Goal: Book appointment/travel/reservation

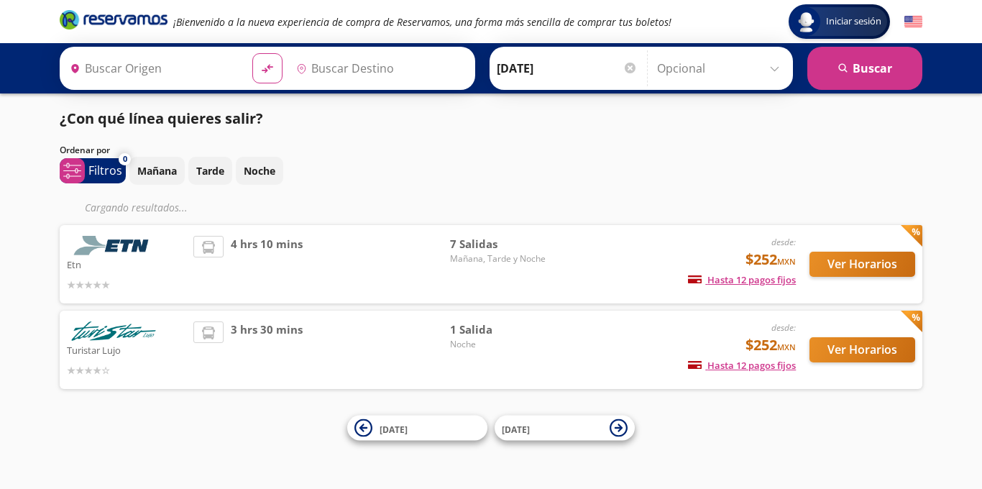
type input "[GEOGRAPHIC_DATA], [GEOGRAPHIC_DATA]"
type input "Toluca, [GEOGRAPHIC_DATA]"
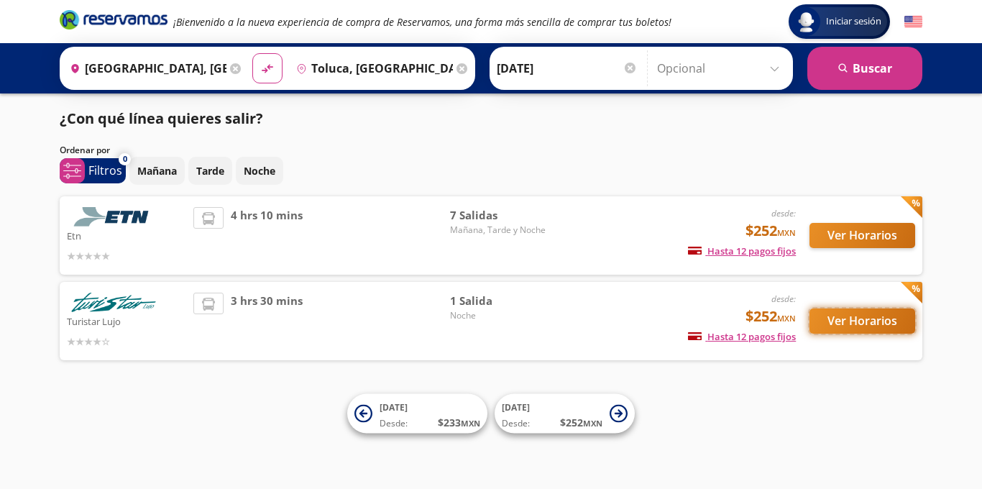
click at [859, 314] on button "Ver Horarios" at bounding box center [862, 320] width 106 height 25
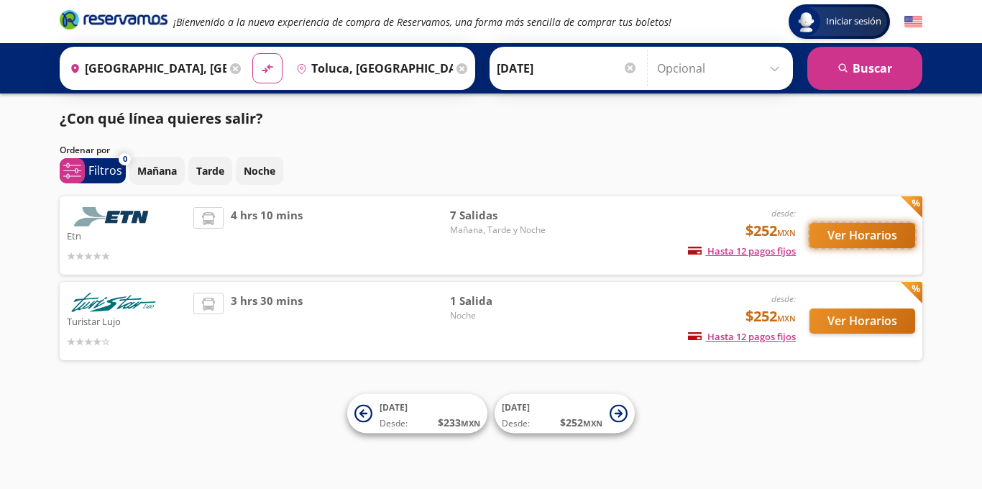
click at [856, 234] on button "Ver Horarios" at bounding box center [862, 235] width 106 height 25
click at [858, 237] on button "Ver Horarios" at bounding box center [862, 235] width 106 height 25
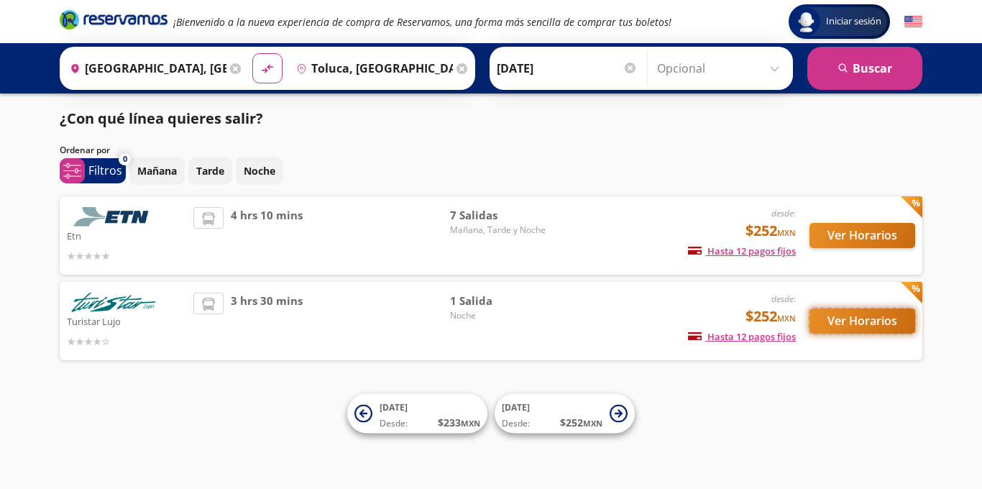
click at [874, 315] on button "Ver Horarios" at bounding box center [862, 320] width 106 height 25
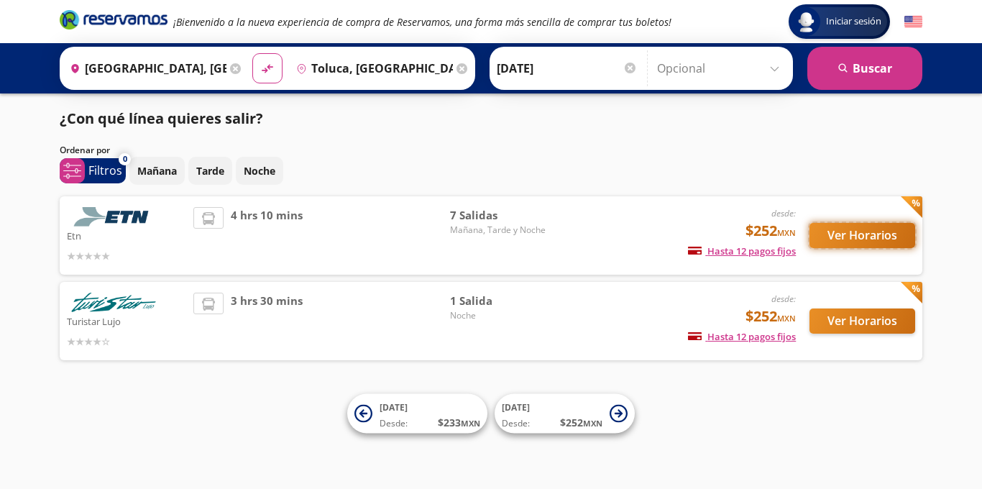
click at [844, 239] on button "Ver Horarios" at bounding box center [862, 235] width 106 height 25
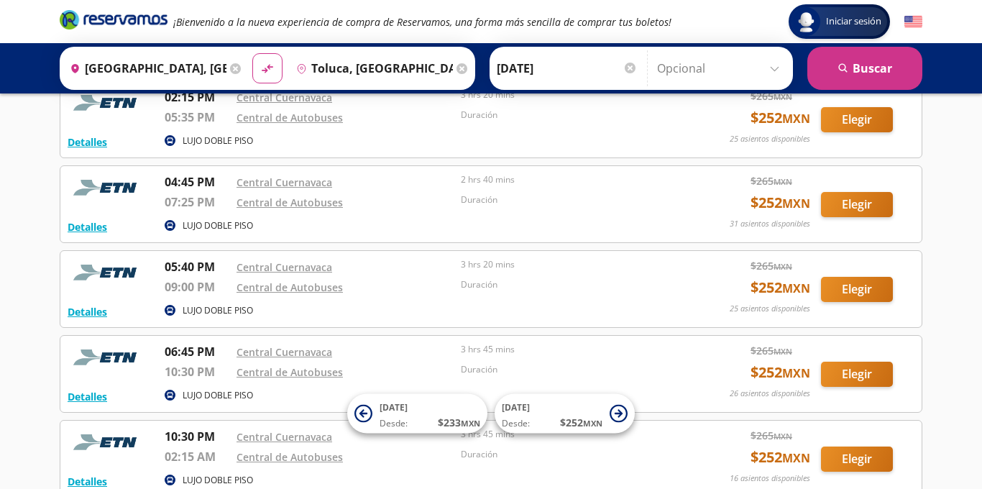
scroll to position [405, 0]
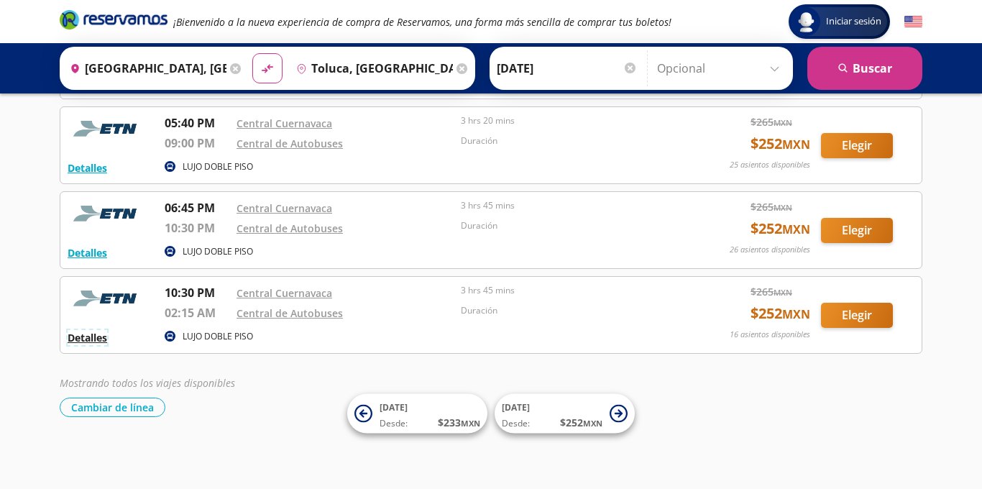
click at [92, 338] on button "Detalles" at bounding box center [88, 337] width 40 height 15
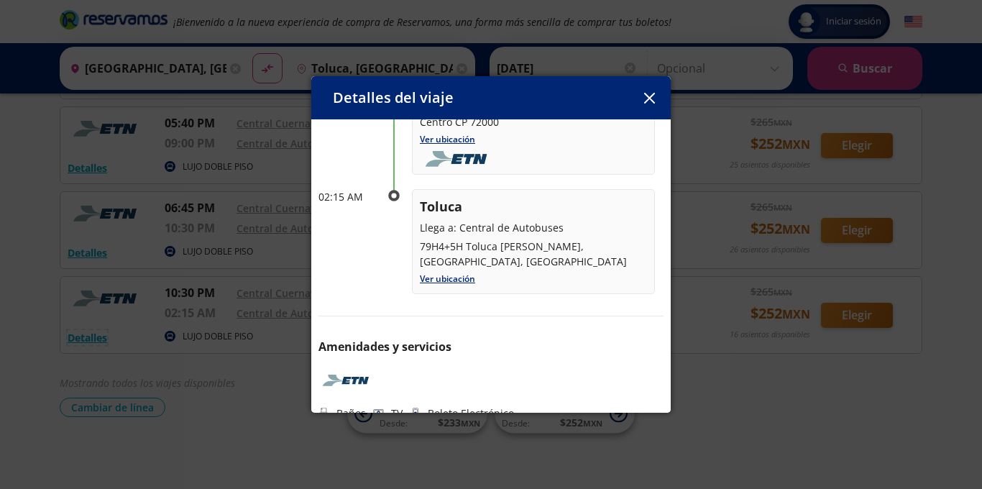
scroll to position [0, 0]
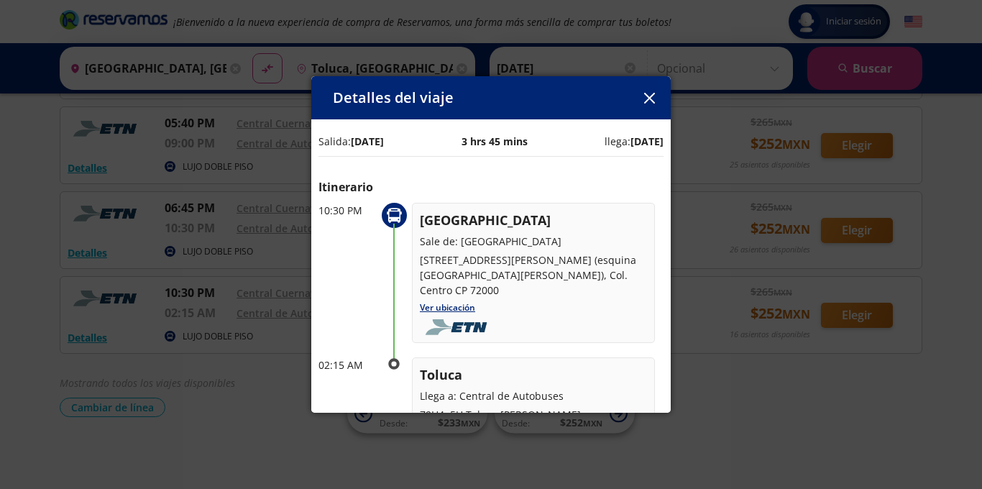
click at [652, 98] on icon "button" at bounding box center [649, 98] width 11 height 11
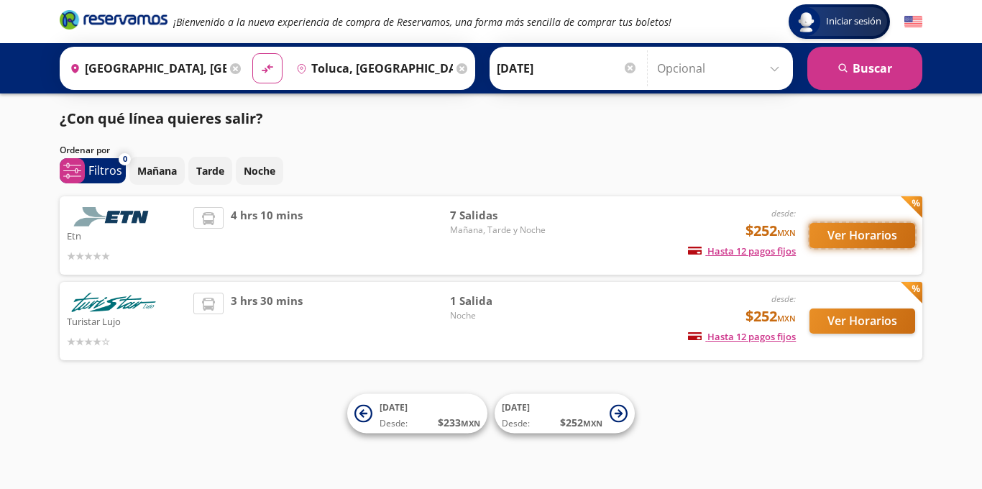
click at [878, 235] on button "Ver Horarios" at bounding box center [862, 235] width 106 height 25
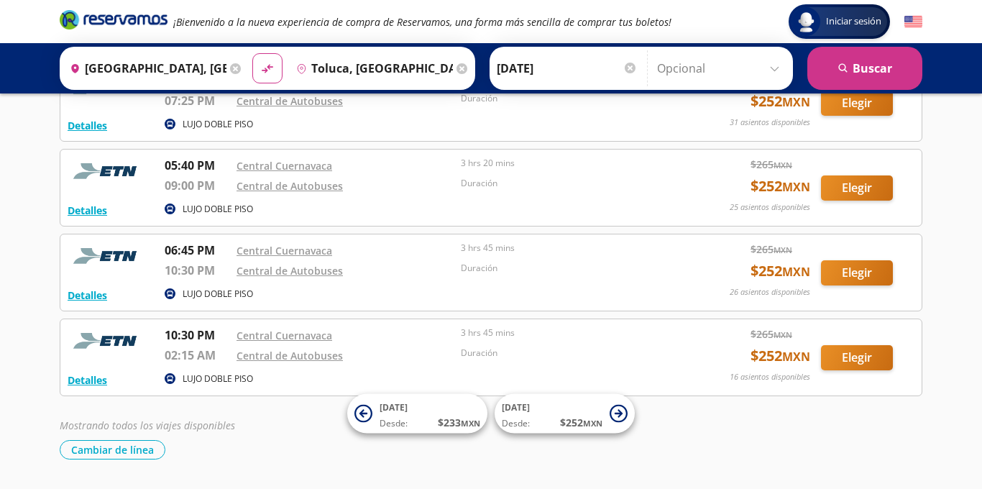
scroll to position [405, 0]
